Goal: Navigation & Orientation: Find specific page/section

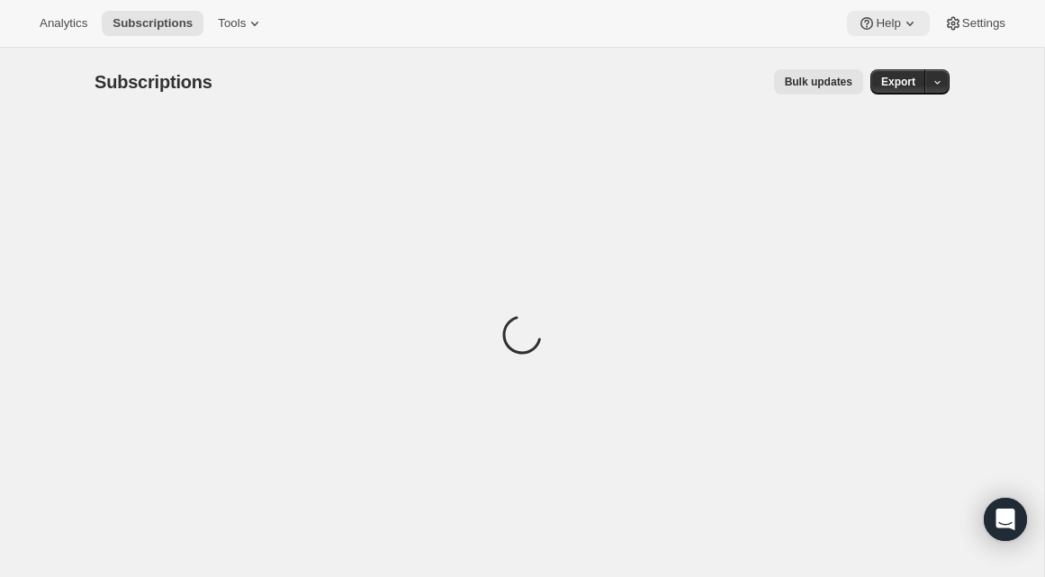
click at [902, 25] on icon at bounding box center [910, 23] width 18 height 18
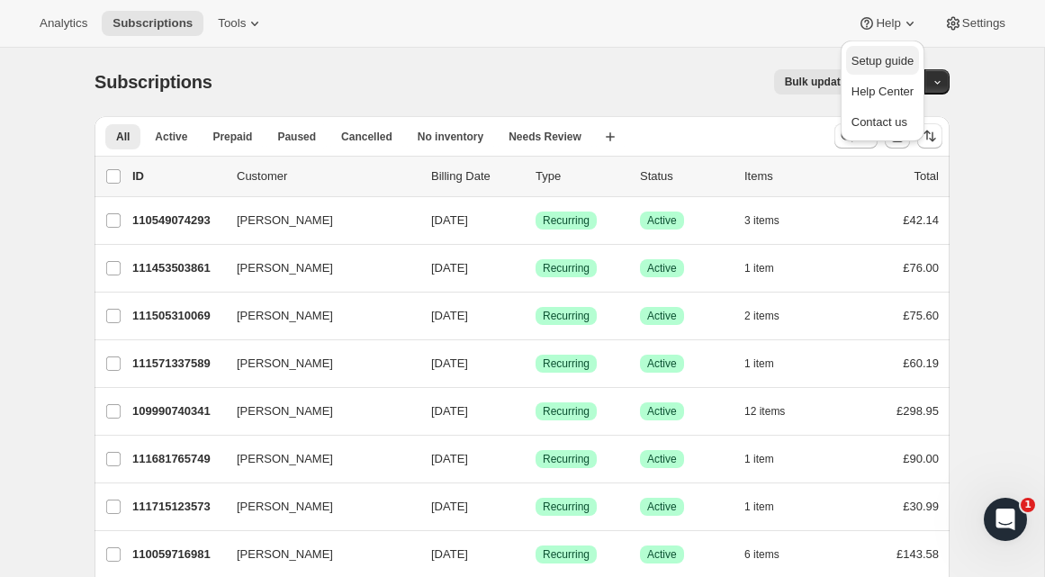
click at [892, 52] on span "Setup guide" at bounding box center [882, 61] width 62 height 18
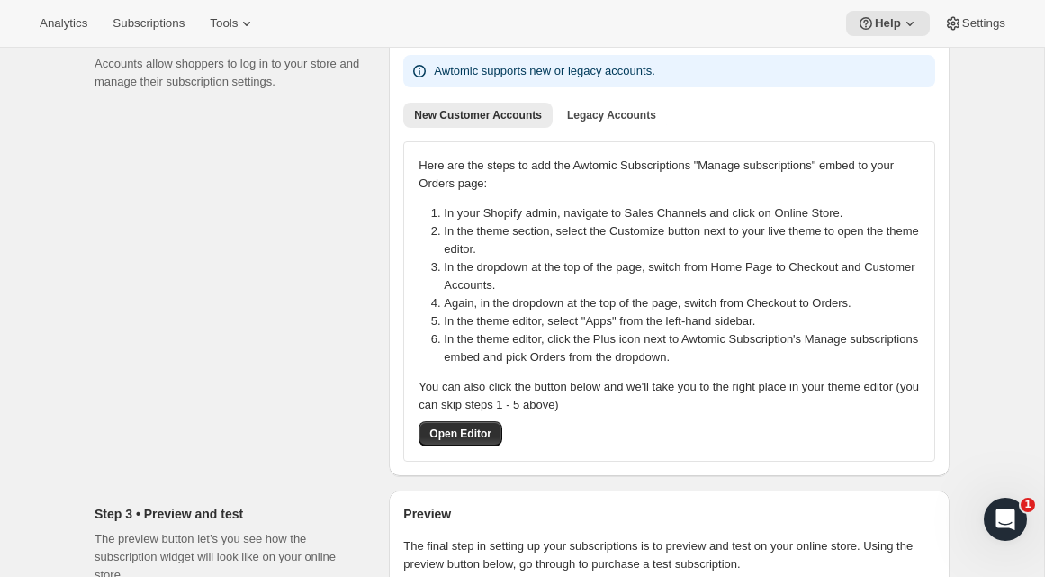
scroll to position [262, 0]
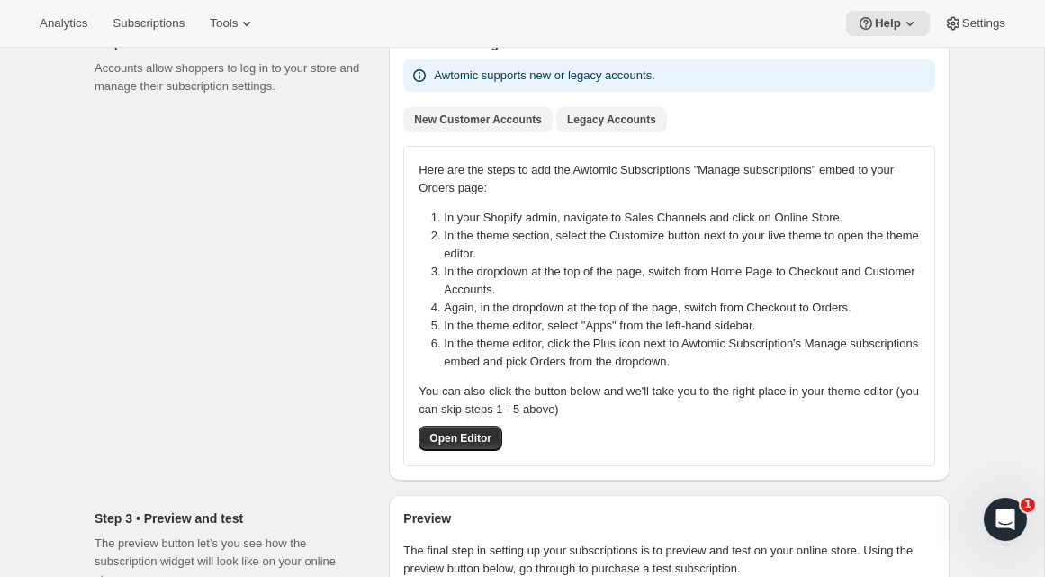
click at [577, 109] on button "Legacy Accounts" at bounding box center [611, 119] width 111 height 25
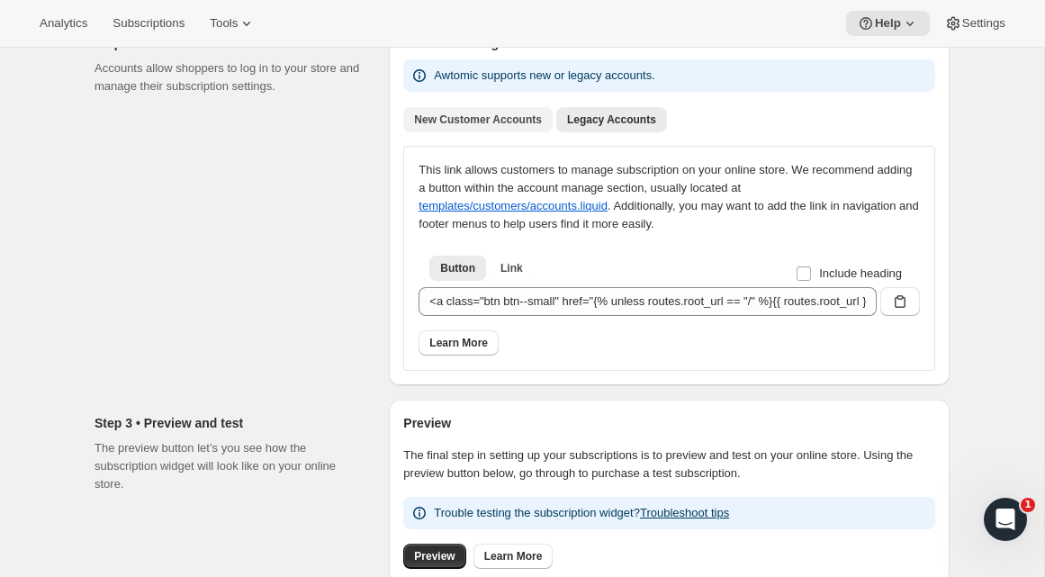
click at [508, 120] on span "New Customer Accounts" at bounding box center [478, 119] width 128 height 14
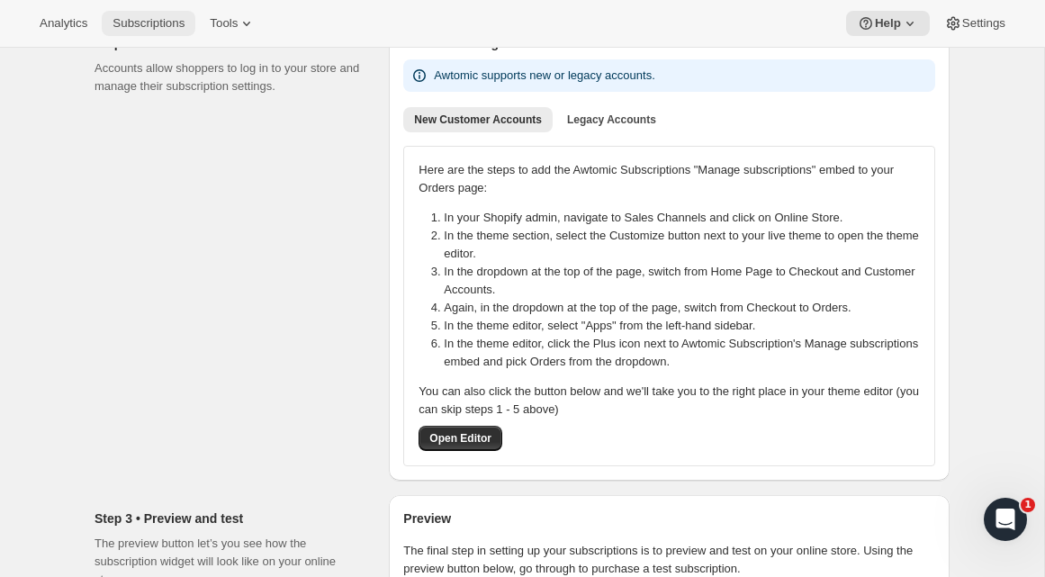
click at [151, 23] on span "Subscriptions" at bounding box center [148, 23] width 72 height 14
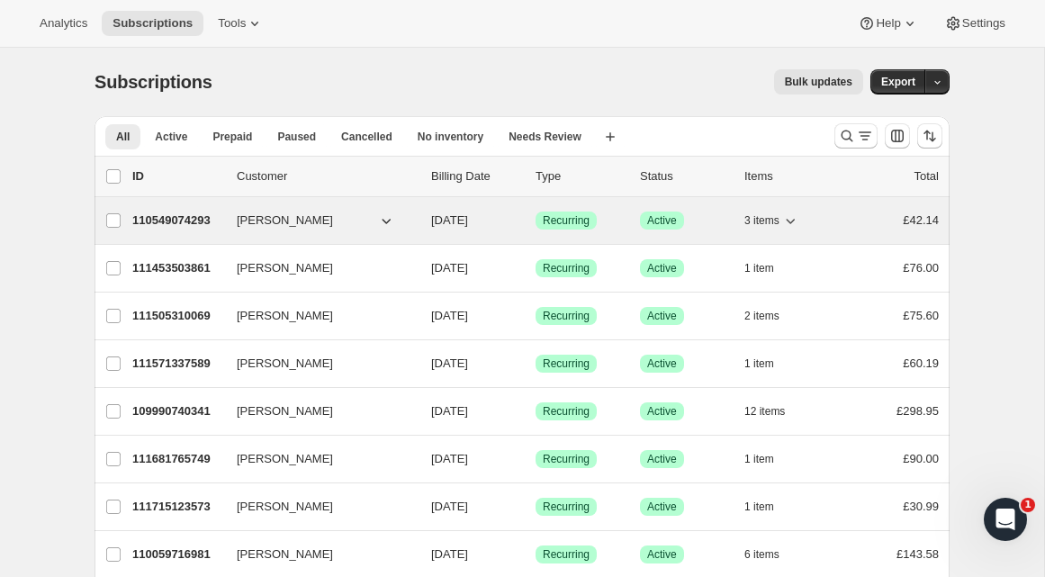
click at [181, 215] on p "110549074293" at bounding box center [177, 220] width 90 height 18
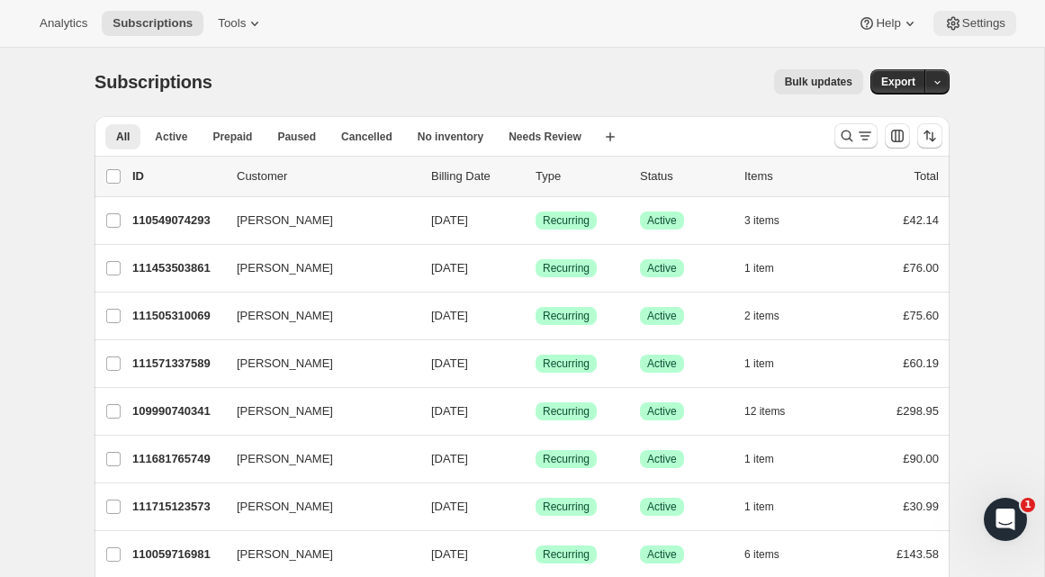
click at [978, 26] on span "Settings" at bounding box center [983, 23] width 43 height 14
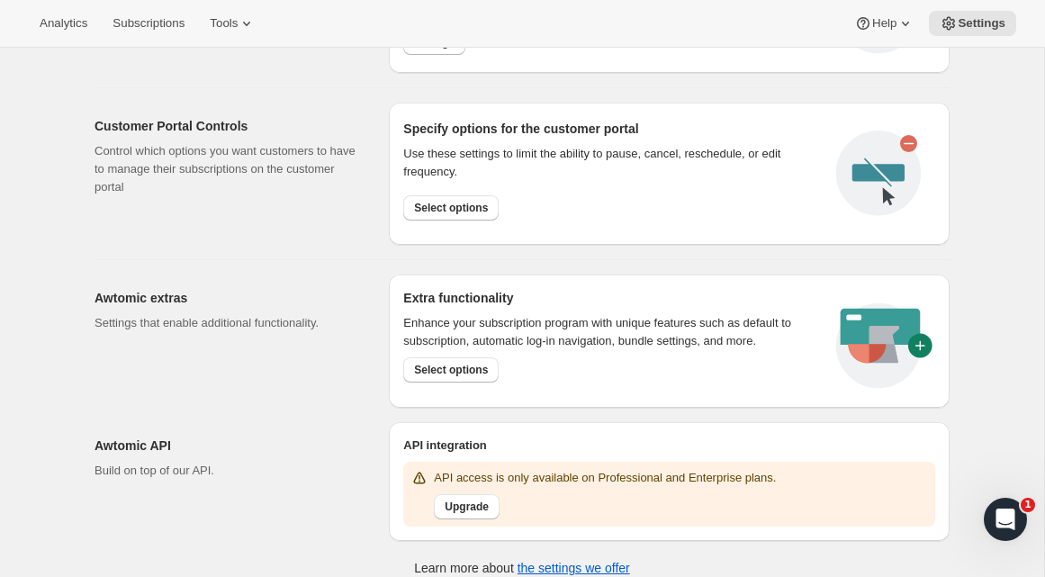
scroll to position [851, 0]
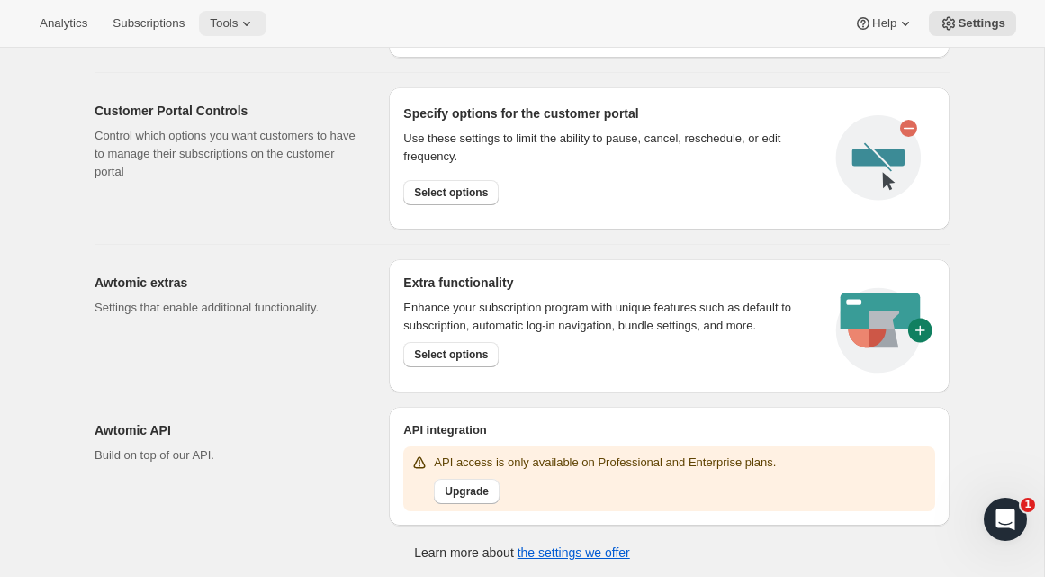
click at [248, 31] on icon at bounding box center [247, 23] width 18 height 18
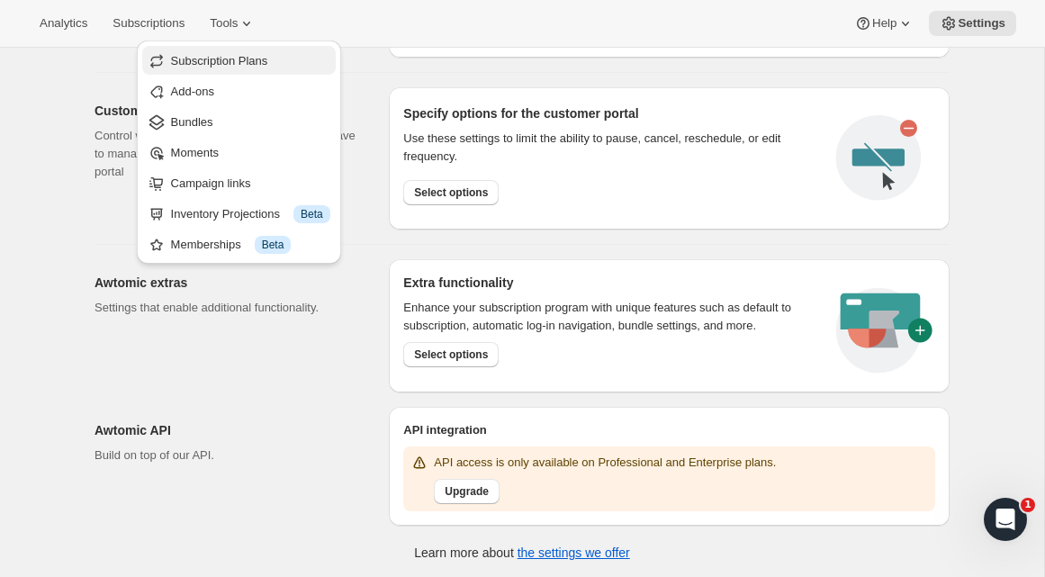
click at [249, 65] on span "Subscription Plans" at bounding box center [219, 60] width 97 height 13
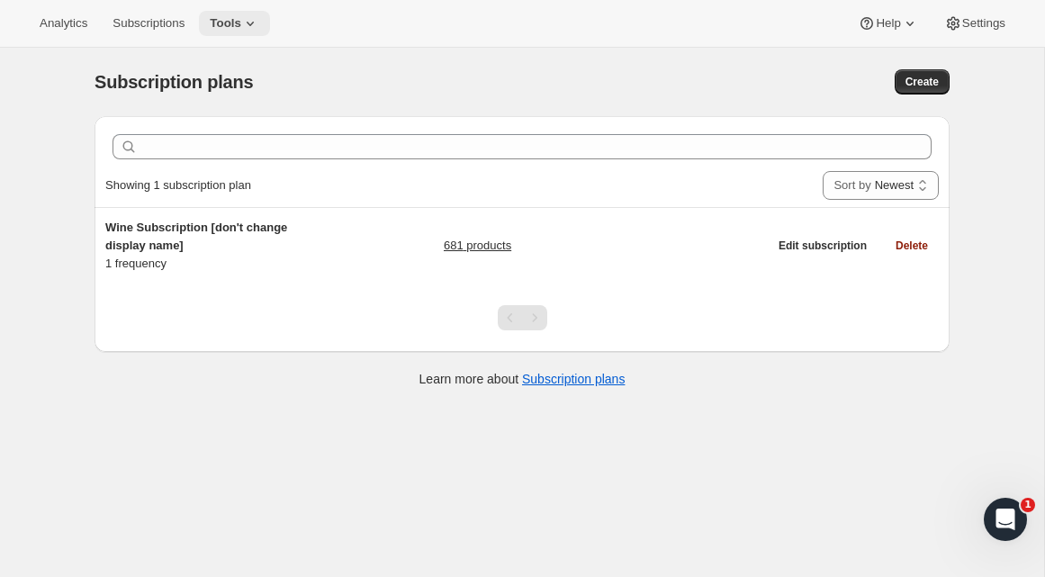
click at [256, 22] on icon at bounding box center [250, 23] width 18 height 18
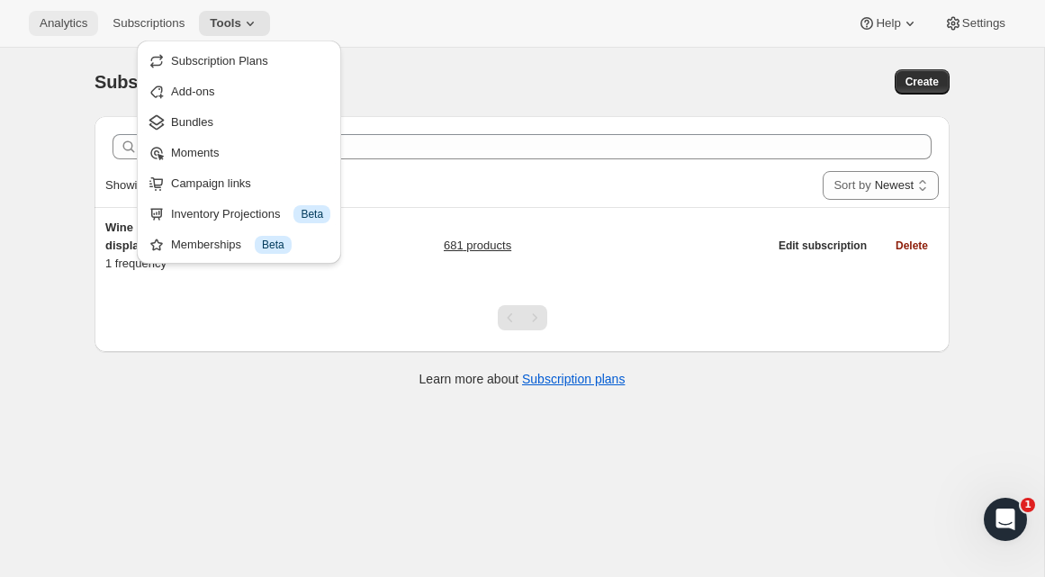
drag, startPoint x: 87, startPoint y: 52, endPoint x: 72, endPoint y: 24, distance: 31.8
click at [87, 52] on div "Subscription plans. This page is ready Subscription plans Create Clear Showing …" at bounding box center [522, 227] width 898 height 358
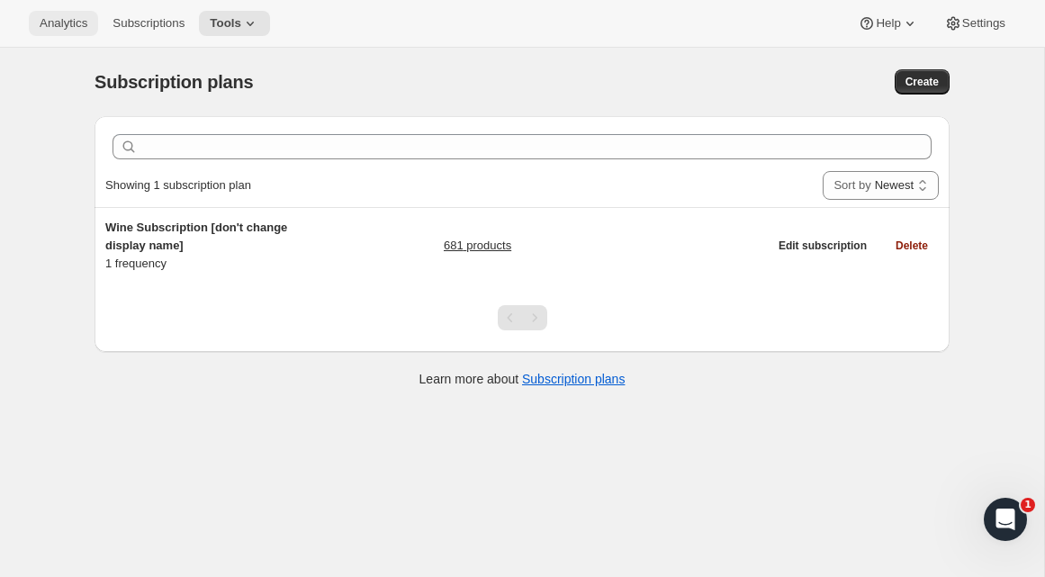
click at [70, 13] on button "Analytics" at bounding box center [63, 23] width 69 height 25
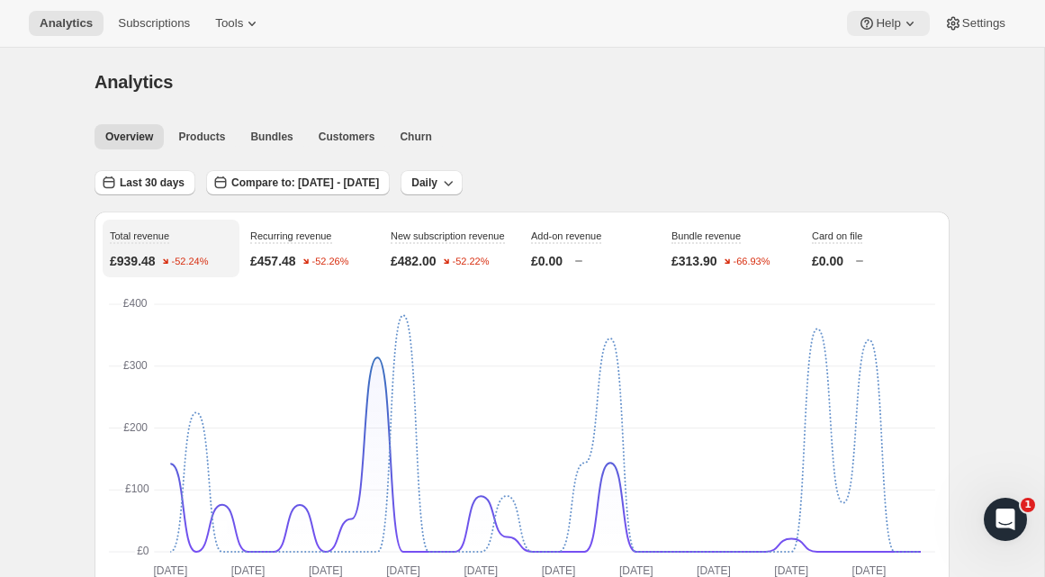
click at [909, 29] on icon at bounding box center [910, 23] width 18 height 18
drag, startPoint x: 759, startPoint y: 82, endPoint x: 916, endPoint y: 37, distance: 163.8
click at [762, 80] on div "Analytics" at bounding box center [521, 81] width 855 height 25
click at [974, 23] on span "Settings" at bounding box center [983, 23] width 43 height 14
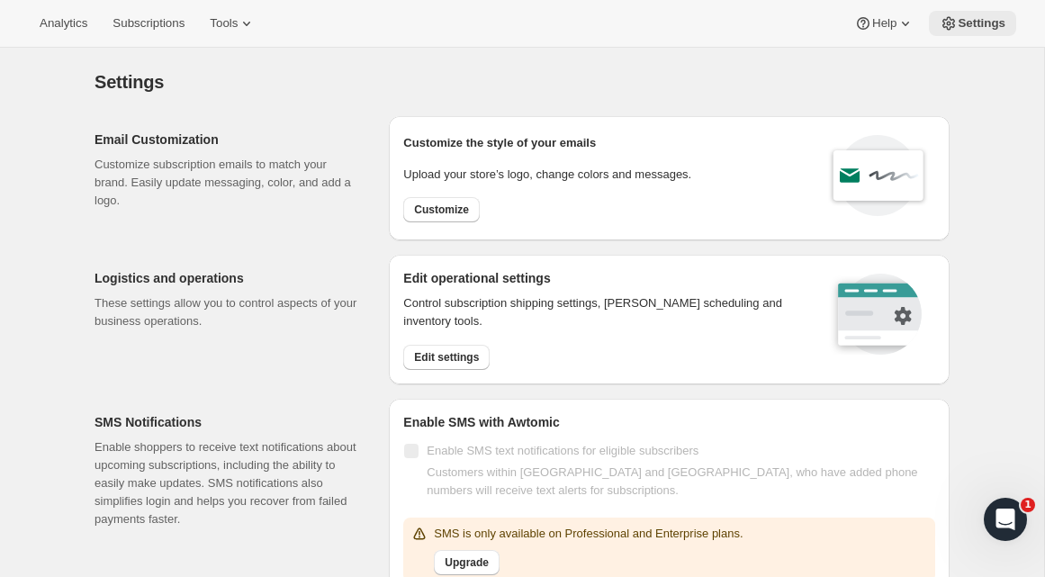
click at [974, 23] on span "Settings" at bounding box center [981, 23] width 48 height 14
